Goal: Transaction & Acquisition: Purchase product/service

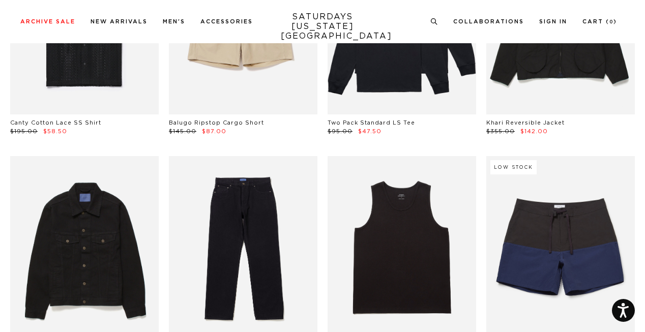
scroll to position [967, 0]
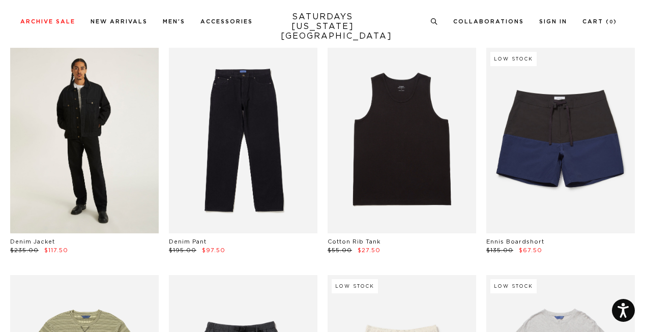
click at [87, 157] on link at bounding box center [84, 141] width 149 height 186
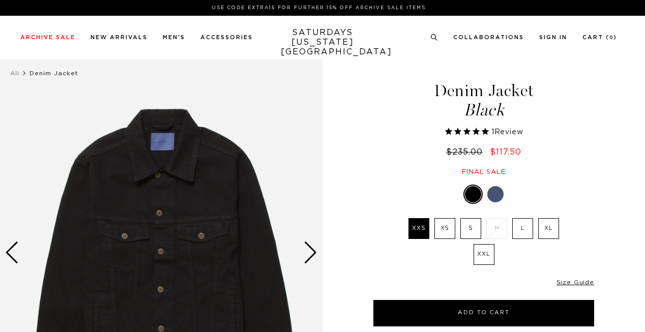
select select "recent"
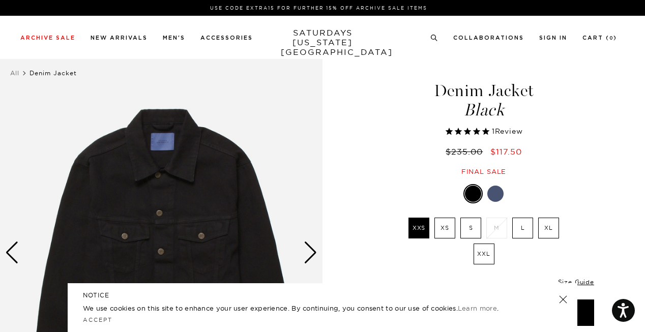
click at [497, 194] on div at bounding box center [496, 194] width 16 height 16
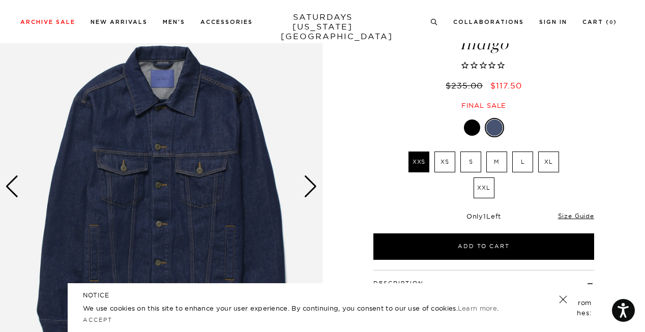
scroll to position [51, 0]
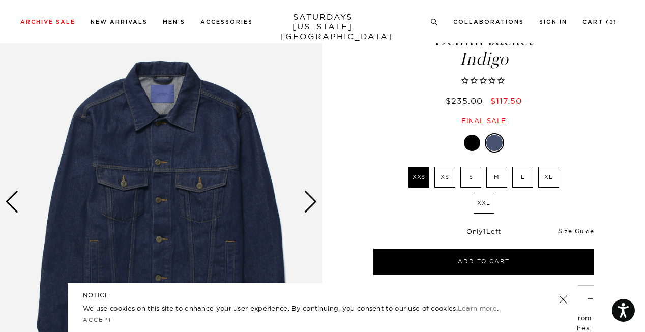
click at [498, 179] on label "M" at bounding box center [497, 177] width 21 height 21
click at [0, 0] on input "M" at bounding box center [0, 0] width 0 height 0
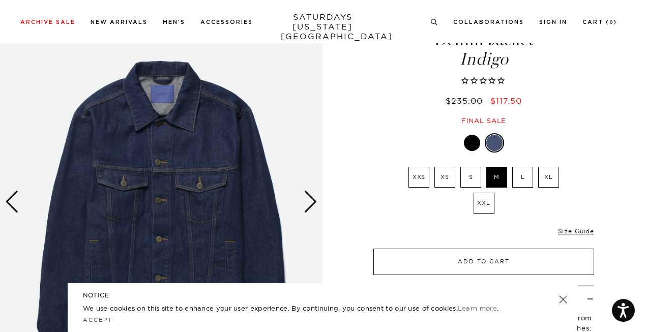
click at [502, 264] on button "Add to Cart" at bounding box center [484, 262] width 221 height 26
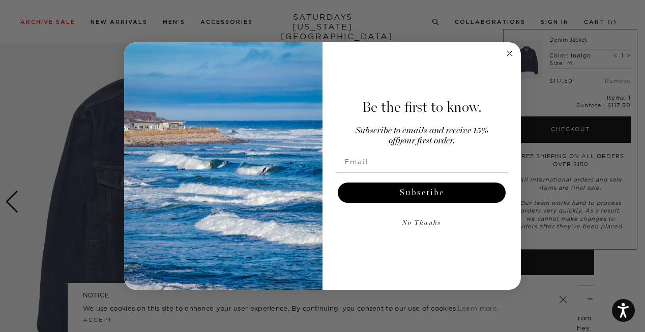
click at [419, 222] on button "No Thanks" at bounding box center [422, 223] width 172 height 20
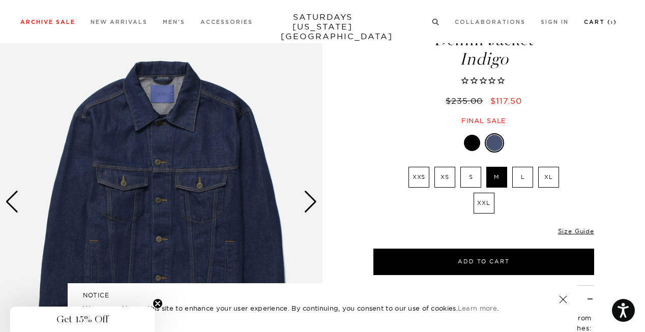
click at [591, 23] on link "Cart ( 1 )" at bounding box center [600, 22] width 33 height 6
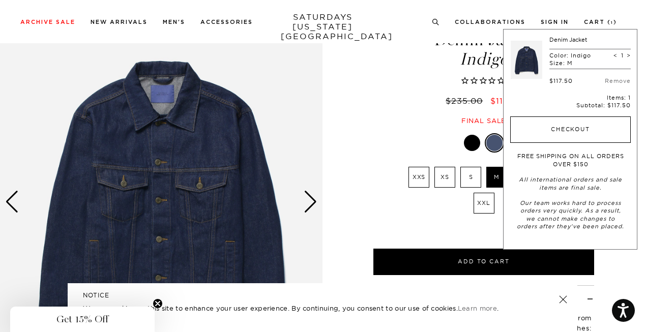
click at [577, 128] on button "Checkout" at bounding box center [571, 130] width 121 height 26
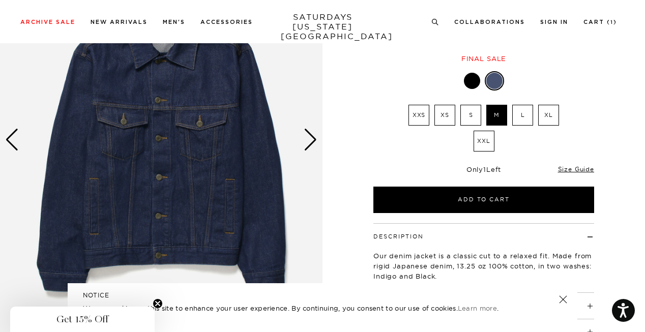
scroll to position [51, 0]
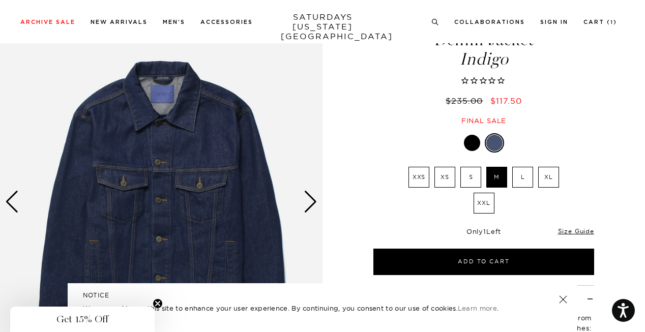
click at [162, 170] on img at bounding box center [161, 203] width 323 height 404
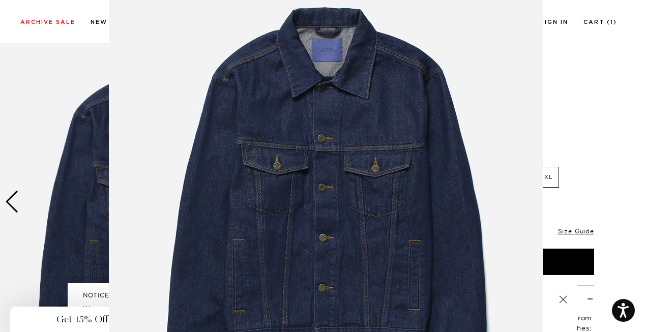
scroll to position [66, 0]
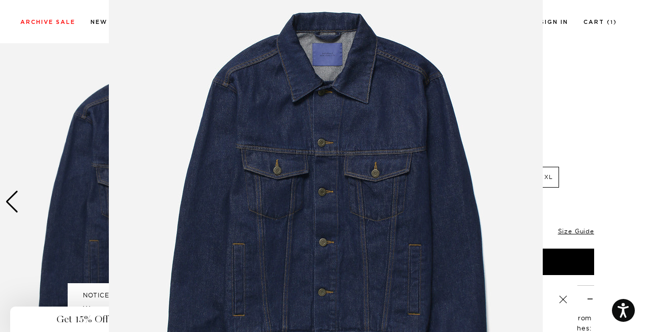
click at [608, 113] on figure at bounding box center [322, 166] width 645 height 332
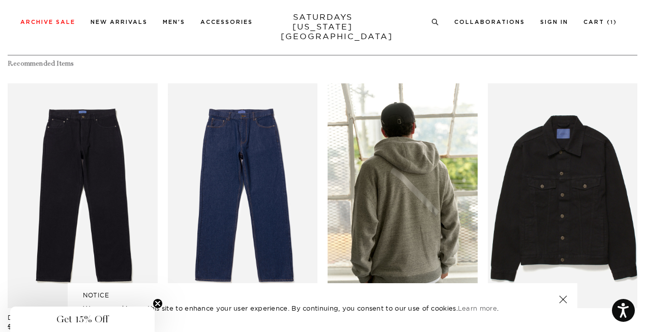
scroll to position [814, 0]
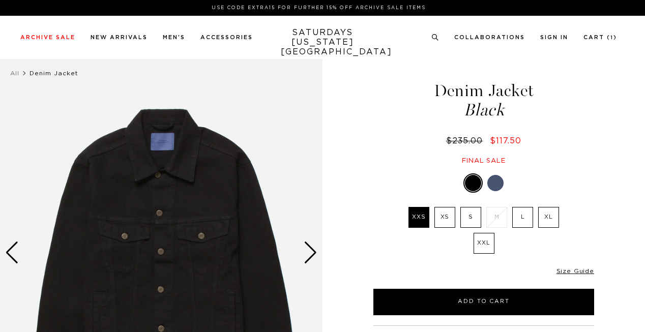
select select "recent"
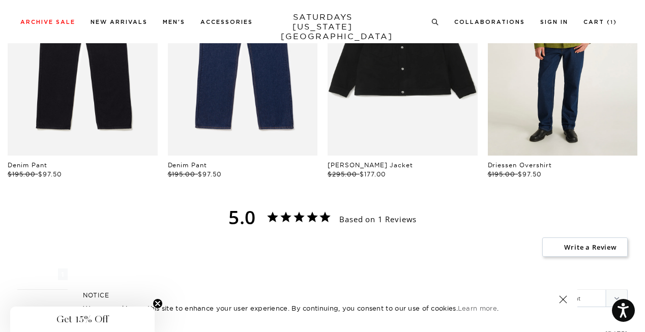
scroll to position [458, 0]
